Goal: Complete application form

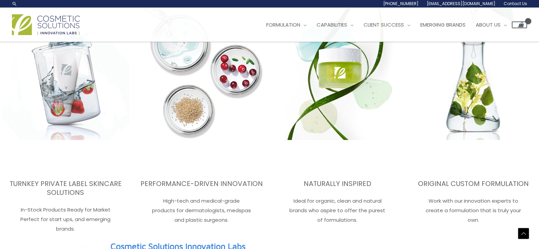
scroll to position [967, 0]
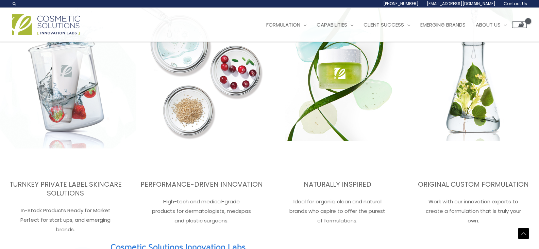
click at [67, 125] on img at bounding box center [65, 64] width 141 height 225
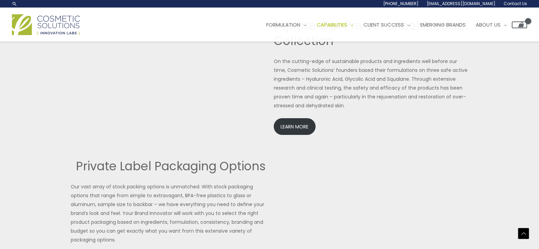
scroll to position [1490, 0]
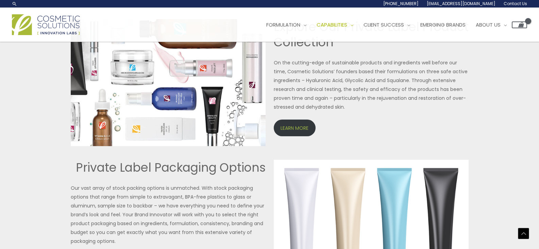
click at [290, 127] on link "LEARN MORE" at bounding box center [295, 127] width 42 height 17
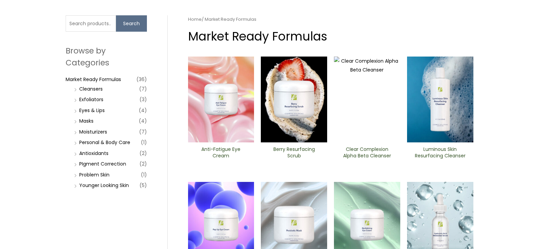
scroll to position [46, 0]
click at [97, 130] on link "Moisturizers" at bounding box center [93, 131] width 28 height 7
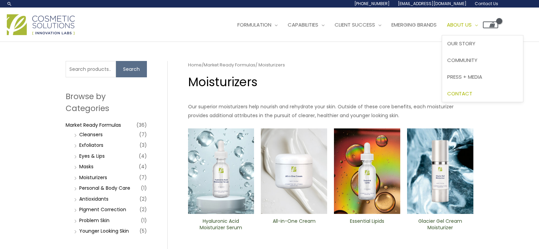
click at [473, 93] on span "Contact" at bounding box center [459, 93] width 25 height 7
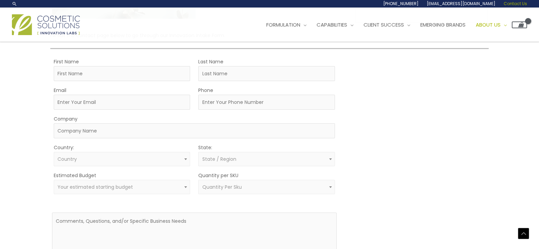
scroll to position [146, 0]
click at [76, 72] on input "First Name" at bounding box center [122, 75] width 137 height 15
type input "[PERSON_NAME]"
type input "[EMAIL_ADDRESS][DOMAIN_NAME]"
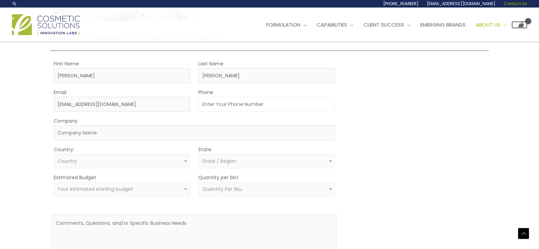
type input "9545470722"
select select "[GEOGRAPHIC_DATA]"
select select "[US_STATE]"
click at [132, 108] on input "[EMAIL_ADDRESS][DOMAIN_NAME]" at bounding box center [122, 104] width 137 height 15
type input "c"
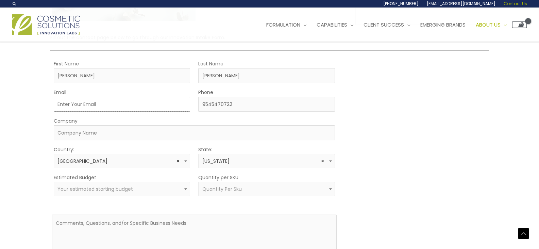
type input "n"
type input "[EMAIL_ADDRESS][DOMAIN_NAME]"
click at [175, 123] on div "Company" at bounding box center [194, 128] width 281 height 24
click at [103, 131] on input "Company" at bounding box center [194, 132] width 281 height 15
type input "Nature's Nova, LLC"
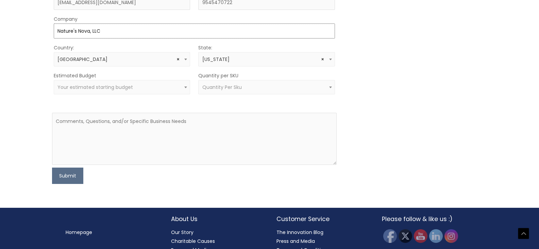
scroll to position [248, 0]
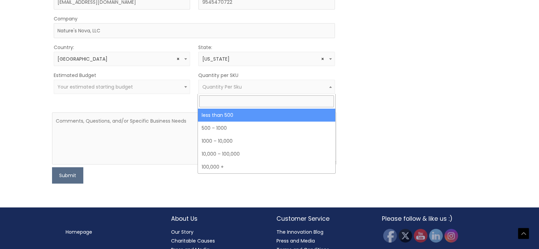
click at [232, 86] on span "Quantity Per Sku" at bounding box center [221, 86] width 39 height 7
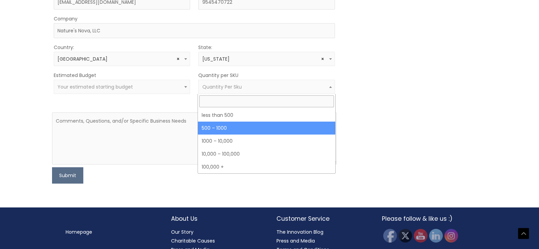
select select "8"
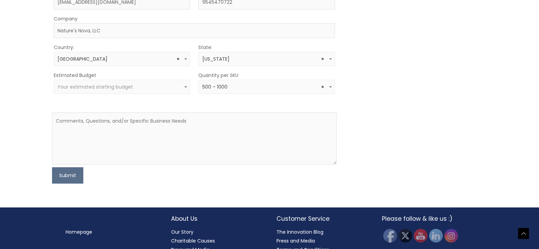
click at [382, 93] on div "MOQ TRIGGER STEP 2 TRIGGER" at bounding box center [416, 70] width 143 height 226
click at [102, 130] on textarea at bounding box center [194, 138] width 285 height 52
type textarea "N"
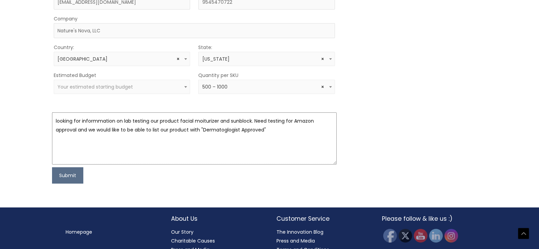
click at [187, 129] on textarea "looking for informmation on lab testing our product facial moiturizer and sunbl…" at bounding box center [194, 138] width 285 height 52
click at [249, 126] on textarea "looking for informmation on lab testing our product facial moiturizer and sunbl…" at bounding box center [194, 138] width 285 height 52
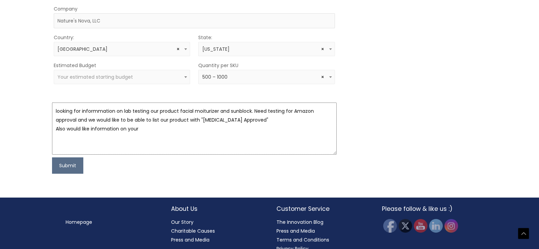
scroll to position [258, 0]
type textarea "looking for informmation on lab testing our product facial moiturizer and sunbl…"
click at [66, 166] on button "Submit" at bounding box center [67, 165] width 31 height 16
click at [367, 102] on div "MOQ TRIGGER STEP 2 TRIGGER" at bounding box center [416, 60] width 143 height 226
click at [165, 77] on span "Your estimated starting budget" at bounding box center [121, 76] width 129 height 6
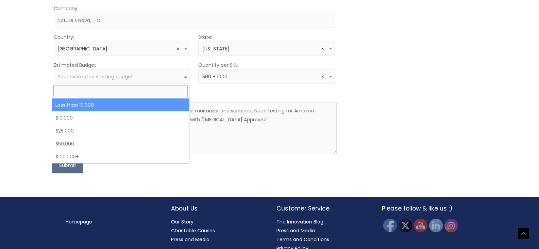
select select "-10000"
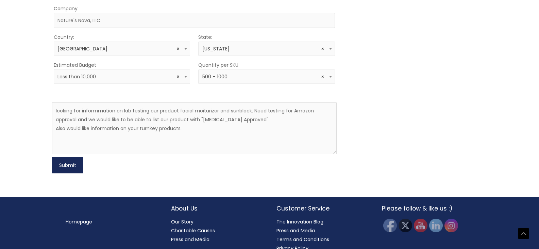
click at [67, 167] on button "Submit" at bounding box center [67, 165] width 31 height 16
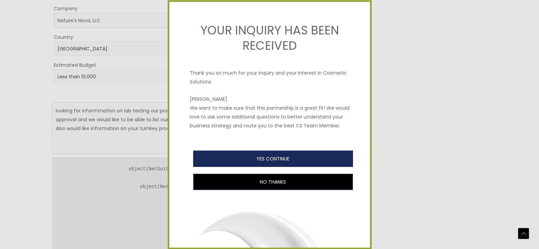
click at [268, 167] on button "YES CONTINUE" at bounding box center [273, 158] width 160 height 16
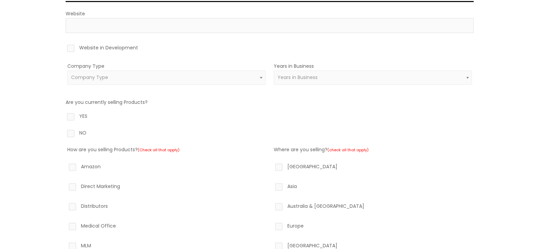
scroll to position [101, 0]
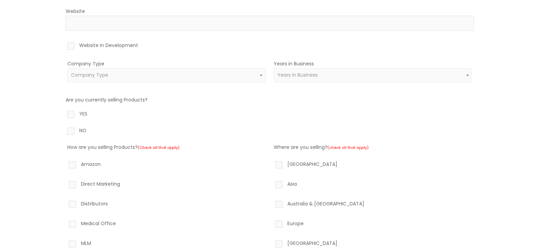
click at [69, 49] on label "Website in Development" at bounding box center [270, 47] width 408 height 12
click at [63, 45] on input "Website in Development" at bounding box center [61, 43] width 4 height 4
checkbox input "true"
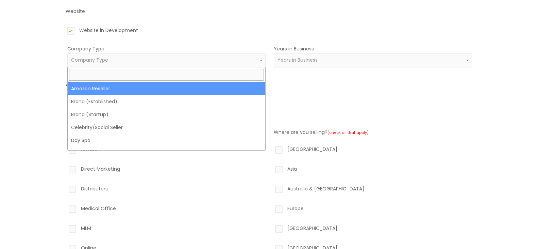
click at [105, 58] on span "Company Type" at bounding box center [89, 59] width 37 height 7
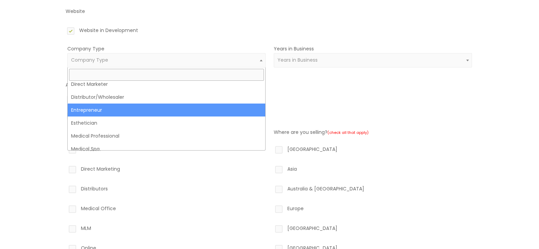
scroll to position [95, 0]
select select "24"
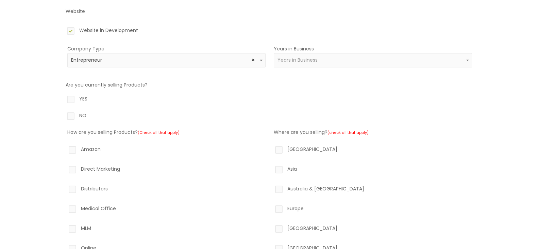
click at [72, 115] on label "NO" at bounding box center [270, 117] width 408 height 12
click at [63, 115] on input "NO" at bounding box center [61, 113] width 4 height 4
radio input "true"
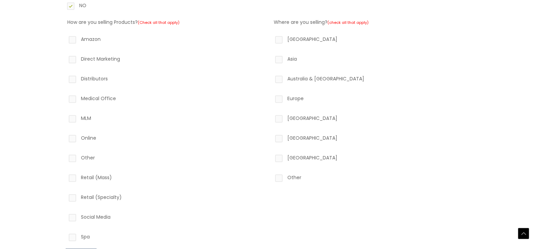
scroll to position [212, 0]
click at [74, 38] on label "Amazon" at bounding box center [166, 40] width 198 height 12
click at [65, 38] on input "Amazon" at bounding box center [63, 36] width 4 height 4
checkbox input "true"
click at [280, 41] on label "North America" at bounding box center [373, 40] width 198 height 12
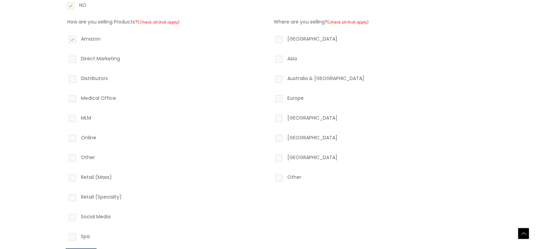
click at [272, 39] on input "North America" at bounding box center [269, 36] width 4 height 4
checkbox input "true"
click at [285, 87] on div "Where are you selling? (check all that apply) North America Asia Australia & Ne…" at bounding box center [373, 130] width 198 height 226
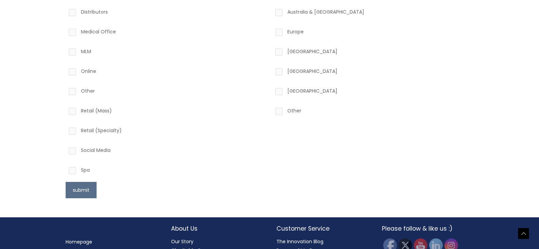
scroll to position [285, 0]
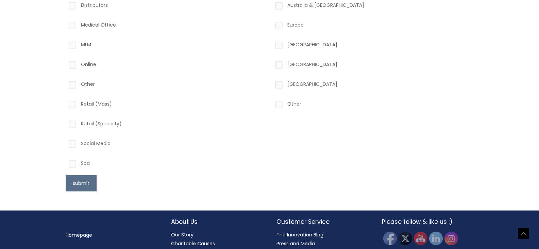
click at [73, 65] on label "Online" at bounding box center [166, 66] width 198 height 12
click at [65, 64] on input "Online" at bounding box center [63, 62] width 4 height 4
checkbox input "true"
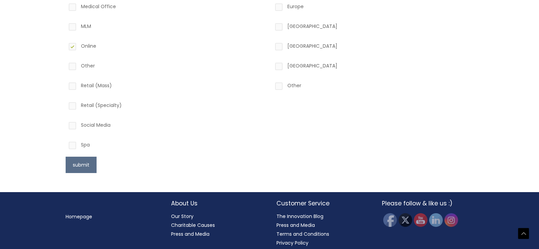
scroll to position [308, 0]
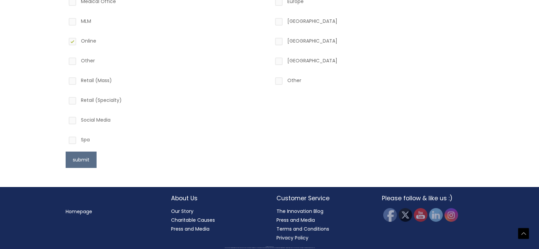
click at [73, 121] on label "Social Media" at bounding box center [166, 121] width 198 height 12
click at [65, 120] on input "Social Media" at bounding box center [63, 117] width 4 height 4
checkbox input "true"
click at [79, 158] on button "submit" at bounding box center [81, 159] width 31 height 16
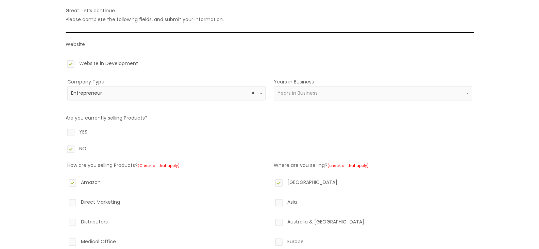
scroll to position [44, 0]
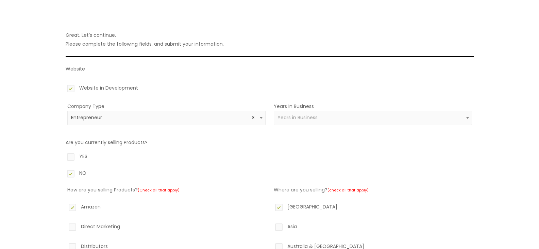
click at [317, 119] on span "Years in Business" at bounding box center [298, 117] width 40 height 7
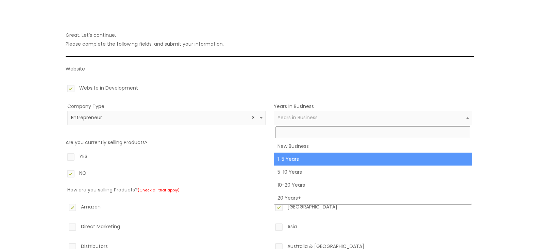
select select "2"
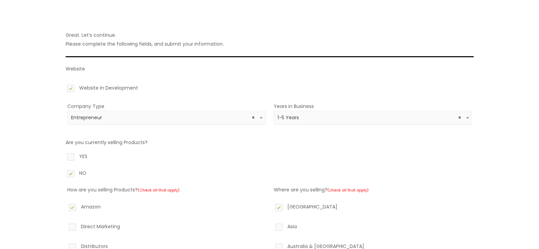
click at [239, 169] on label "NO" at bounding box center [270, 174] width 408 height 12
click at [63, 169] on input "NO" at bounding box center [61, 170] width 4 height 4
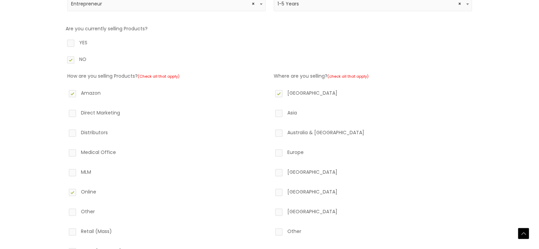
scroll to position [308, 0]
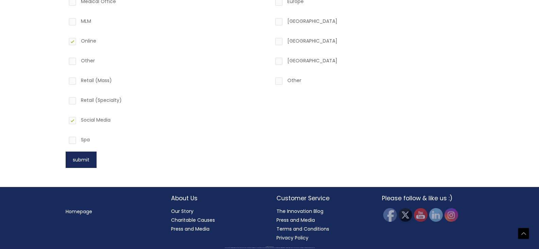
click at [80, 161] on button "submit" at bounding box center [81, 159] width 31 height 16
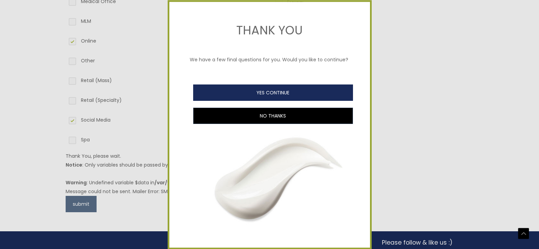
click at [271, 97] on button "YES CONTINUE" at bounding box center [273, 92] width 160 height 16
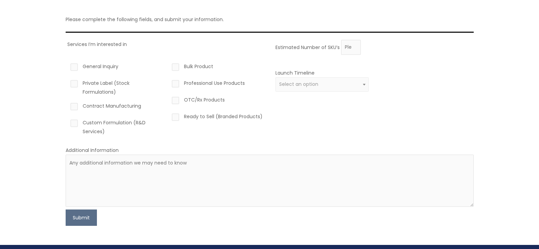
scroll to position [91, 0]
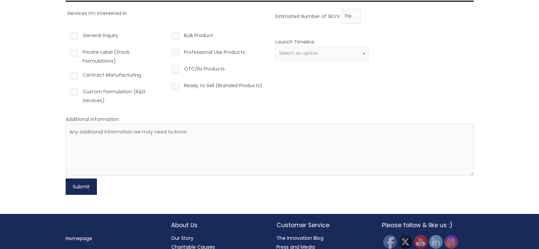
click at [71, 187] on button "Submit" at bounding box center [81, 186] width 31 height 16
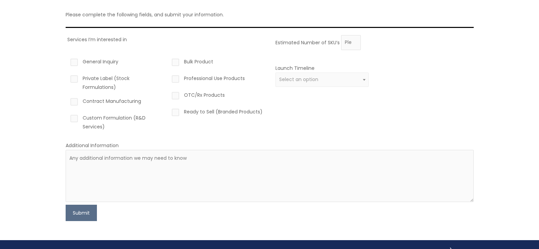
scroll to position [62, 0]
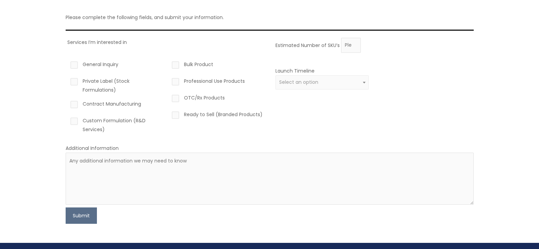
click at [73, 63] on label "General Inquiry" at bounding box center [116, 66] width 94 height 12
click at [67, 63] on input "General Inquiry" at bounding box center [64, 62] width 4 height 4
checkbox input "true"
click at [79, 215] on button "Submit" at bounding box center [81, 215] width 31 height 16
click at [327, 45] on label "Estimated Number of SKU’s" at bounding box center [308, 45] width 64 height 7
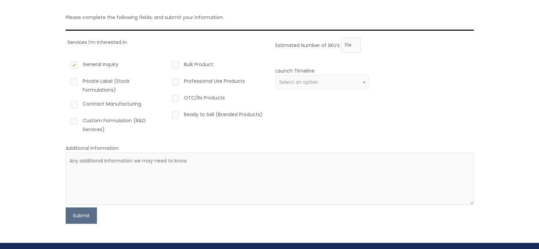
click at [341, 45] on input "Estimated Number of SKU’s" at bounding box center [351, 45] width 20 height 15
click at [351, 45] on input "0" at bounding box center [351, 45] width 20 height 15
click at [353, 43] on input "1" at bounding box center [351, 45] width 20 height 15
type input "2"
click at [353, 43] on input "2" at bounding box center [351, 45] width 20 height 15
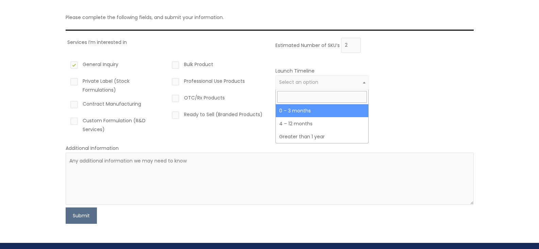
click at [361, 83] on span at bounding box center [364, 82] width 8 height 9
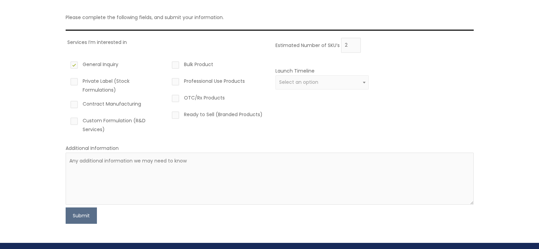
click at [410, 136] on div "Estimated Number of SKU’s 2 Launch Timeline 0 – 3 months 4 – 12 months Greater …" at bounding box center [373, 88] width 198 height 101
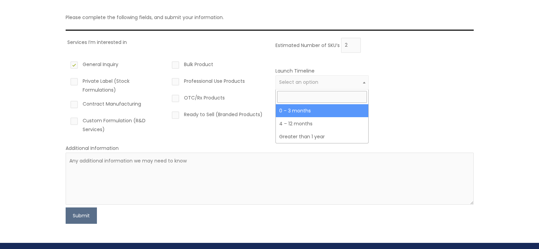
click at [364, 82] on b at bounding box center [364, 83] width 3 height 2
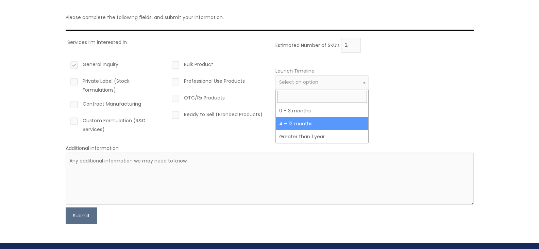
select select "3"
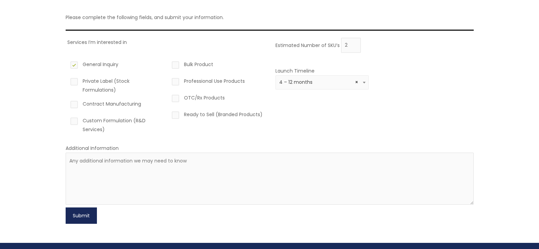
click at [83, 213] on button "Submit" at bounding box center [81, 215] width 31 height 16
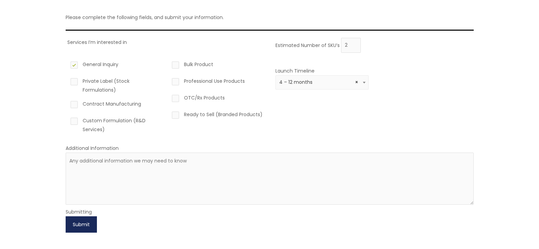
click at [83, 221] on button "Submit" at bounding box center [81, 224] width 31 height 16
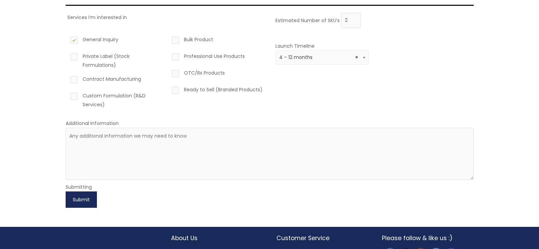
scroll to position [87, 0]
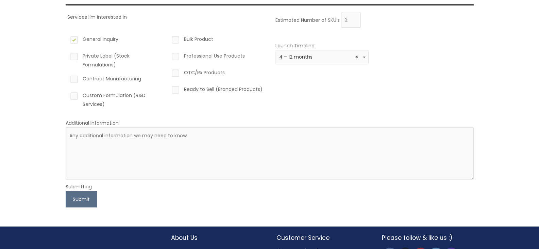
click at [191, 195] on form "Services I’m interested in General Inquiry Private Label (Stock Formulations) C…" at bounding box center [270, 110] width 408 height 195
